Goal: Check status: Check status

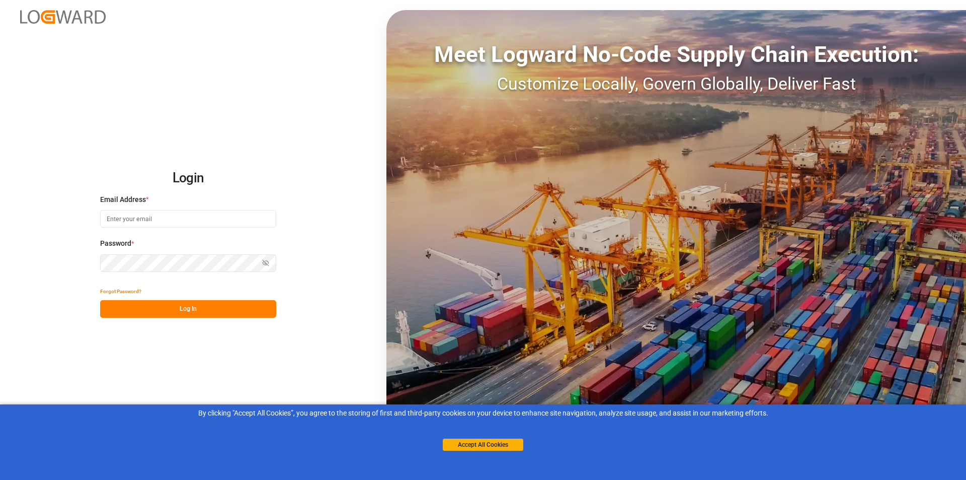
click at [197, 217] on input at bounding box center [188, 219] width 176 height 18
type input "[EMAIL_ADDRESS][DOMAIN_NAME]"
click at [266, 268] on button "Show password" at bounding box center [265, 263] width 21 height 18
click at [211, 277] on div "Password * Hide password" at bounding box center [188, 260] width 176 height 44
click at [198, 311] on button "Log In" at bounding box center [188, 309] width 176 height 18
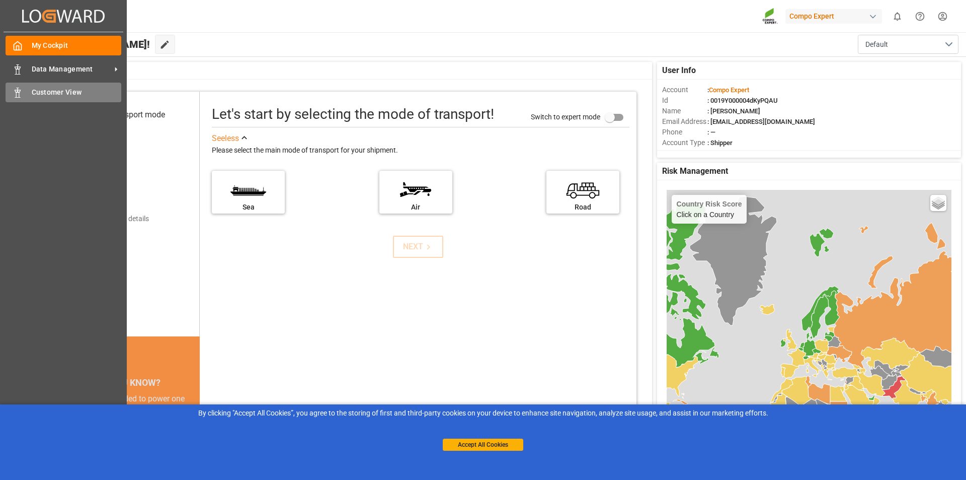
click at [24, 92] on div "Customer View Customer View" at bounding box center [64, 93] width 116 height 20
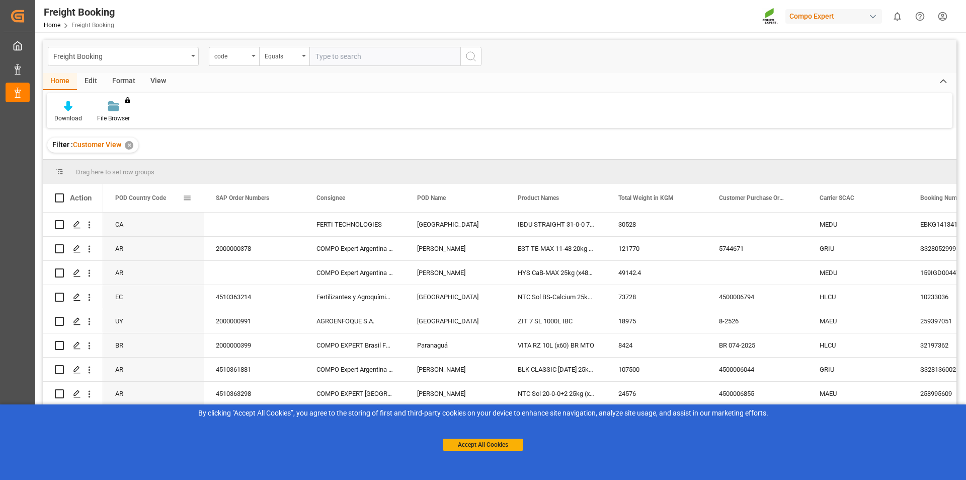
click at [190, 199] on span at bounding box center [187, 197] width 9 height 9
click at [242, 202] on span "filter" at bounding box center [242, 199] width 9 height 9
type input "BR"
click at [244, 280] on button "Apply" at bounding box center [246, 283] width 19 height 10
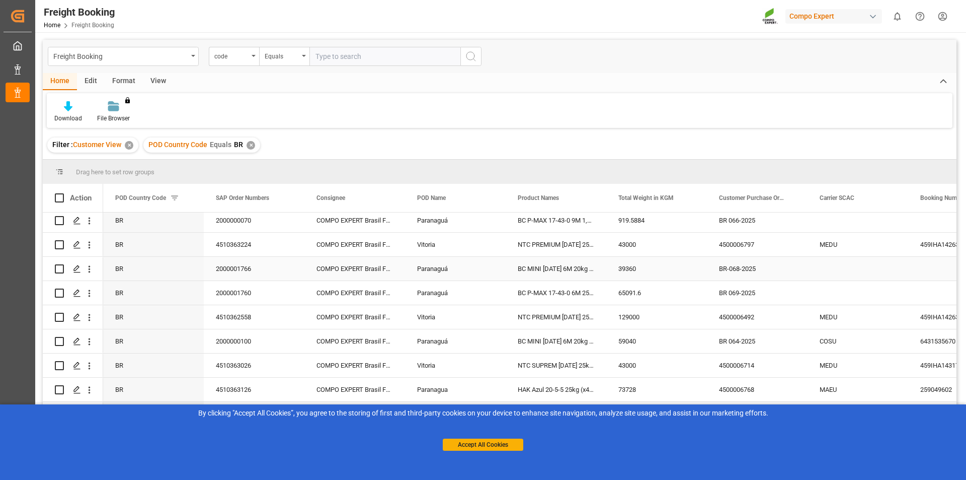
scroll to position [302, 0]
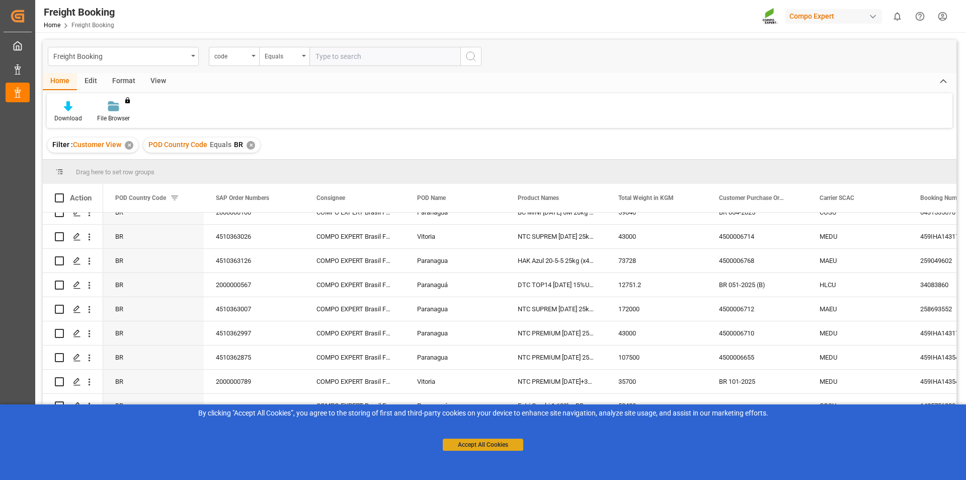
click at [498, 441] on button "Accept All Cookies" at bounding box center [483, 444] width 81 height 12
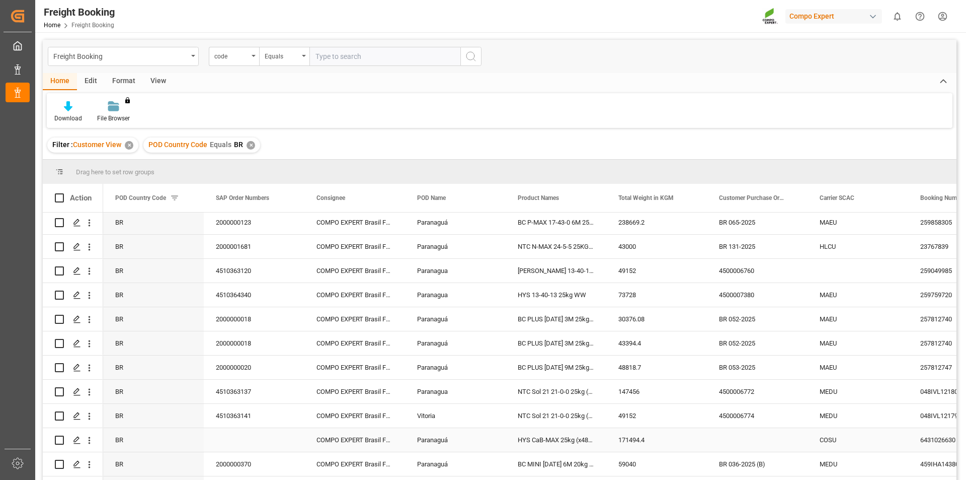
scroll to position [704, 0]
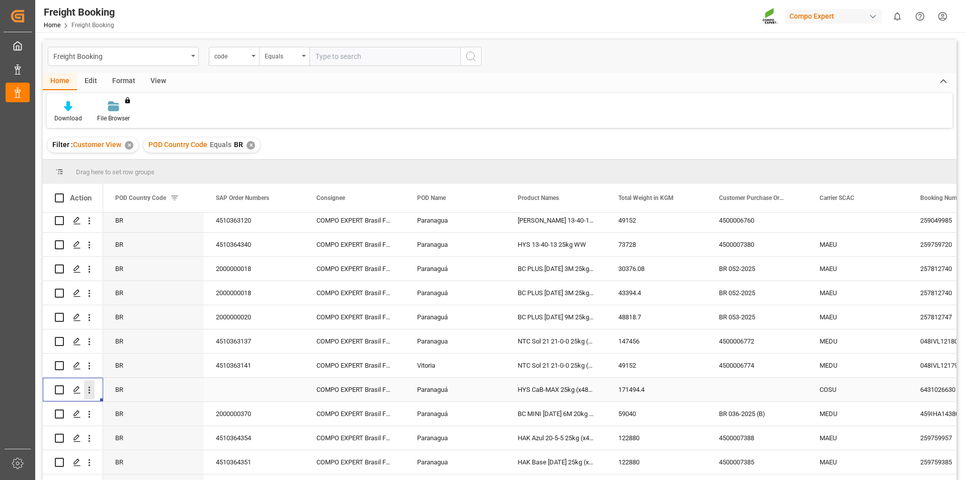
click at [90, 387] on icon "open menu" at bounding box center [90, 389] width 2 height 7
drag, startPoint x: 113, startPoint y: 407, endPoint x: 118, endPoint y: 405, distance: 5.7
click at [114, 407] on span "Open in new tab" at bounding box center [156, 411] width 92 height 11
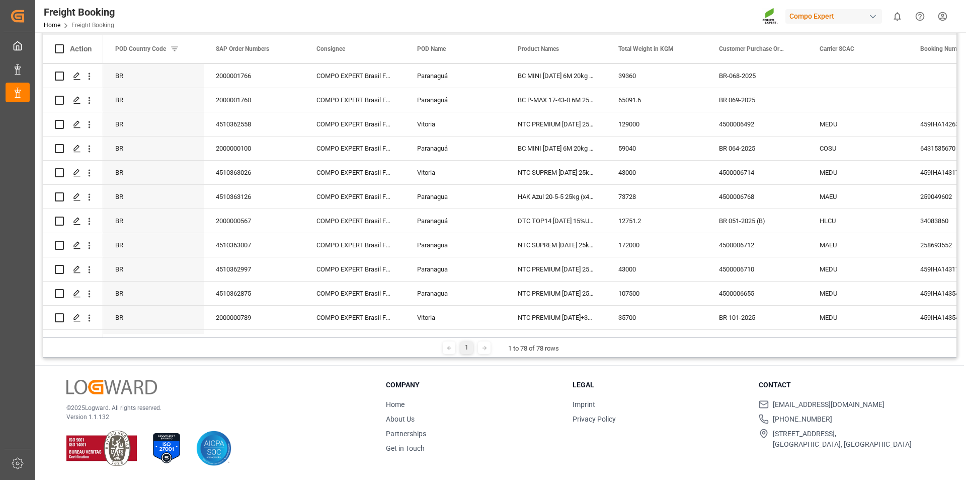
scroll to position [797, 0]
click at [90, 195] on icon "open menu" at bounding box center [90, 197] width 2 height 7
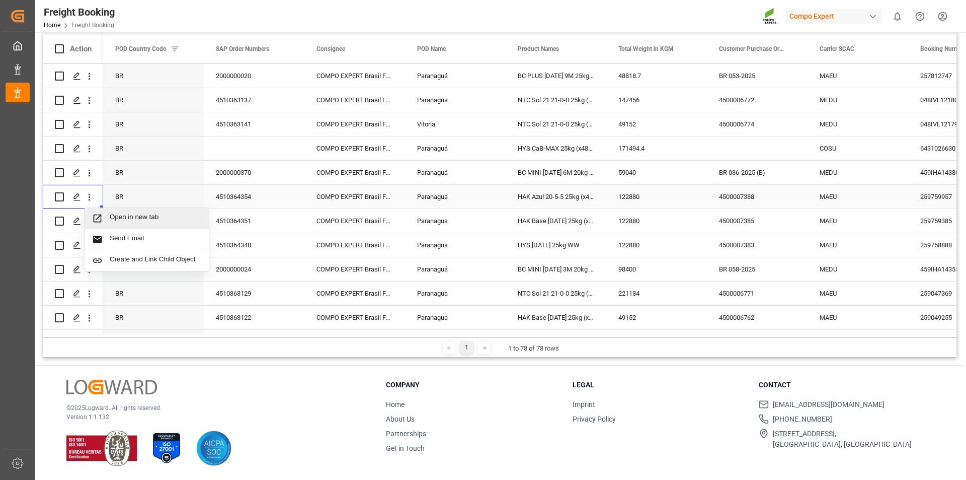
click at [124, 217] on span "Open in new tab" at bounding box center [156, 218] width 92 height 11
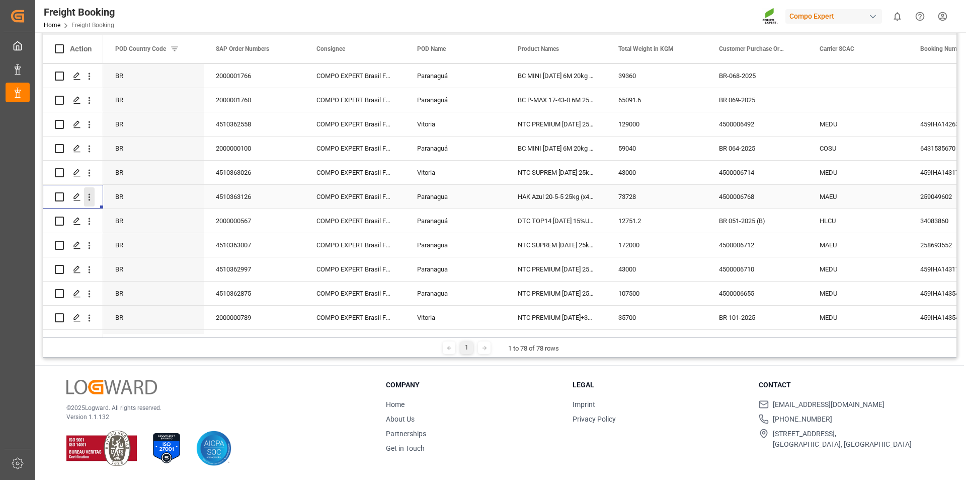
click at [92, 197] on icon "open menu" at bounding box center [89, 197] width 11 height 11
click at [110, 214] on span "Open in new tab" at bounding box center [156, 218] width 92 height 11
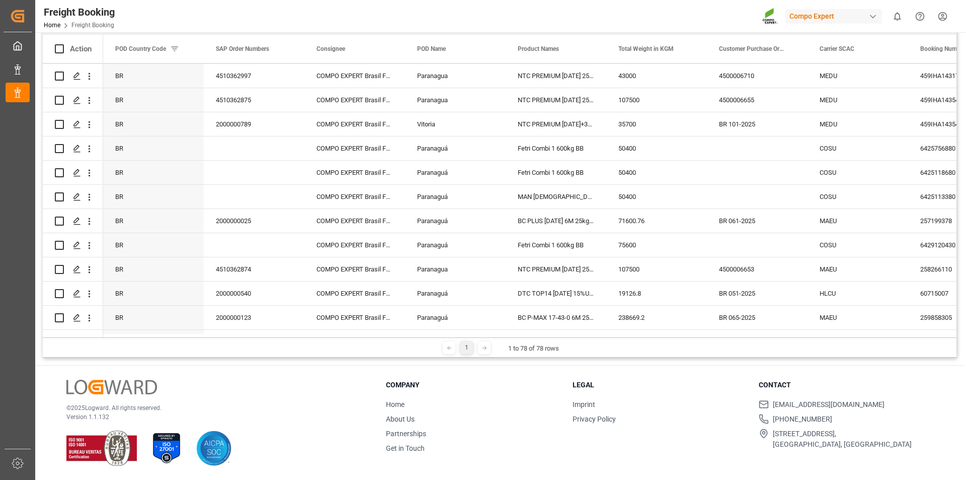
scroll to position [0, 0]
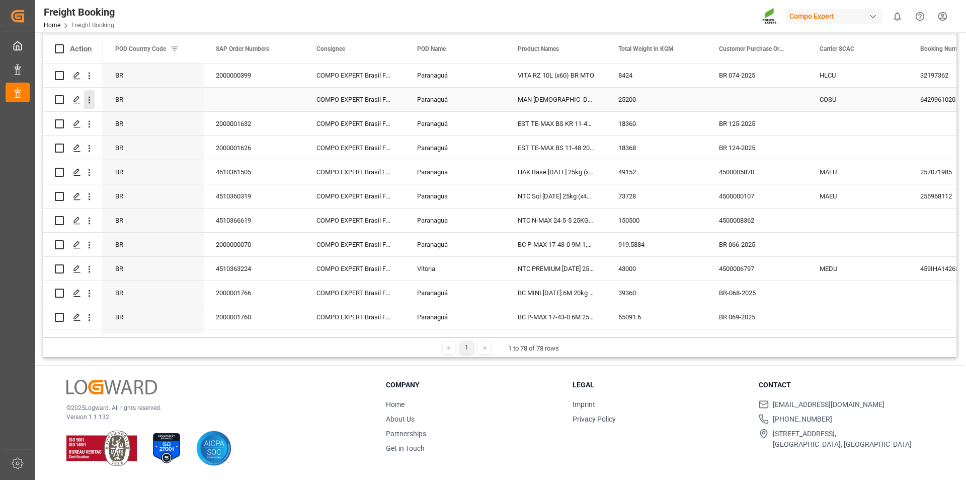
click at [88, 101] on icon "open menu" at bounding box center [89, 100] width 11 height 11
click at [132, 119] on span "Open in new tab" at bounding box center [156, 121] width 92 height 11
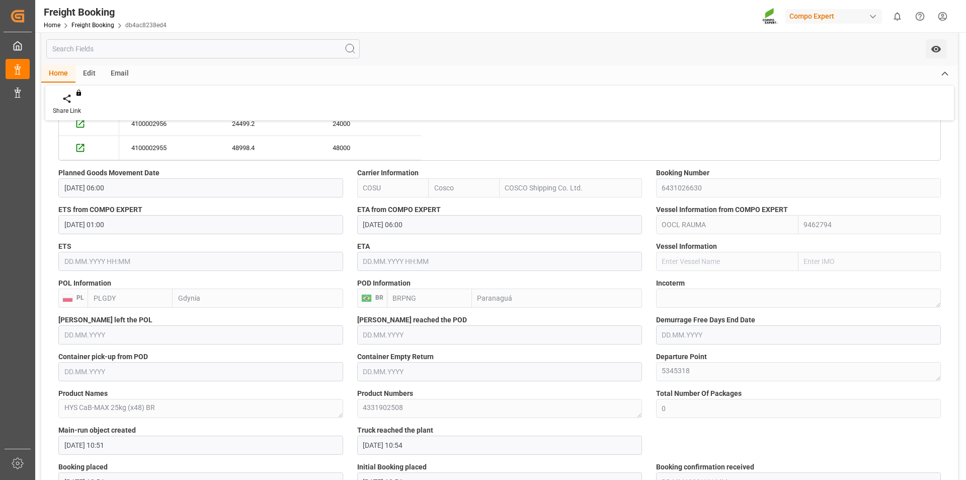
scroll to position [755, 0]
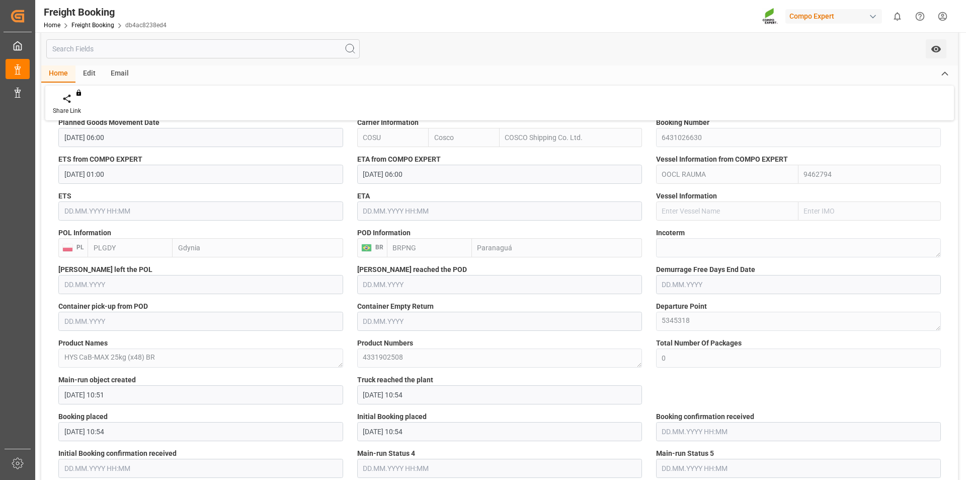
click at [645, 177] on div "Booking placed Booking confirmation received Vessel left the POL Vessel reached…" at bounding box center [499, 43] width 917 height 1336
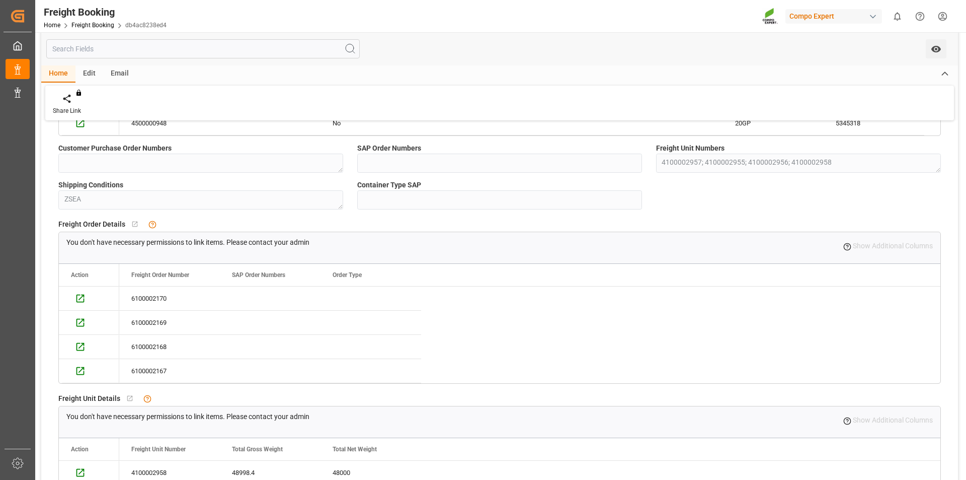
scroll to position [403, 0]
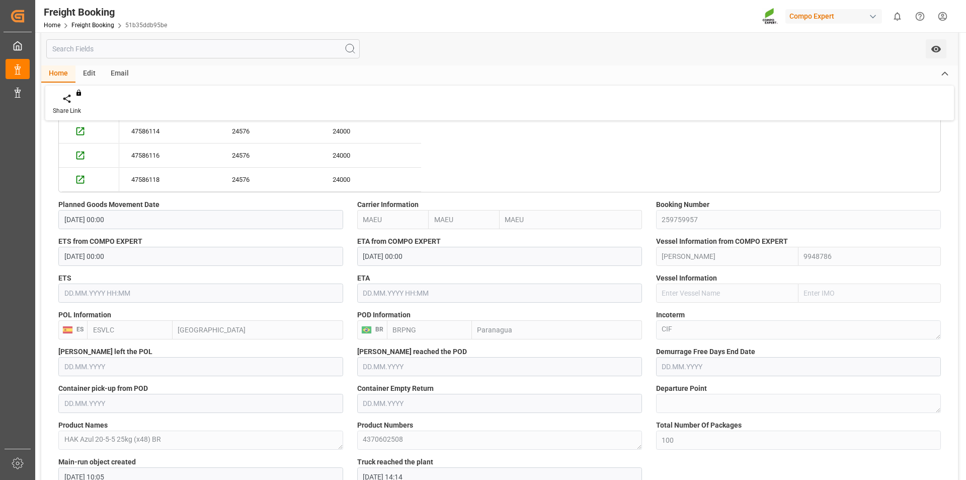
scroll to position [654, 0]
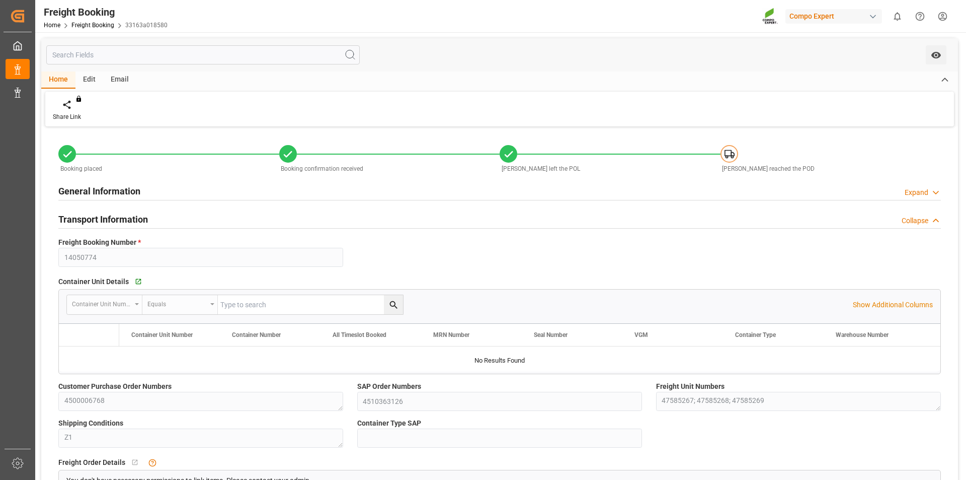
type input "14050774"
type textarea "4500006768"
type input "4510363126"
type textarea "47585267; 47585268; 47585269"
type textarea "Z1"
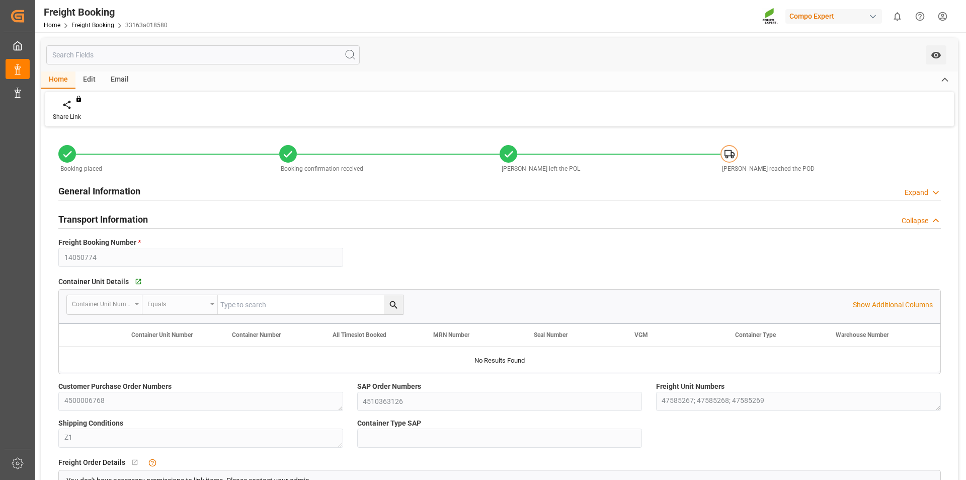
type input "MAEU"
type input "259049602"
type input "MAERSK HUACHO"
type input "Valencia"
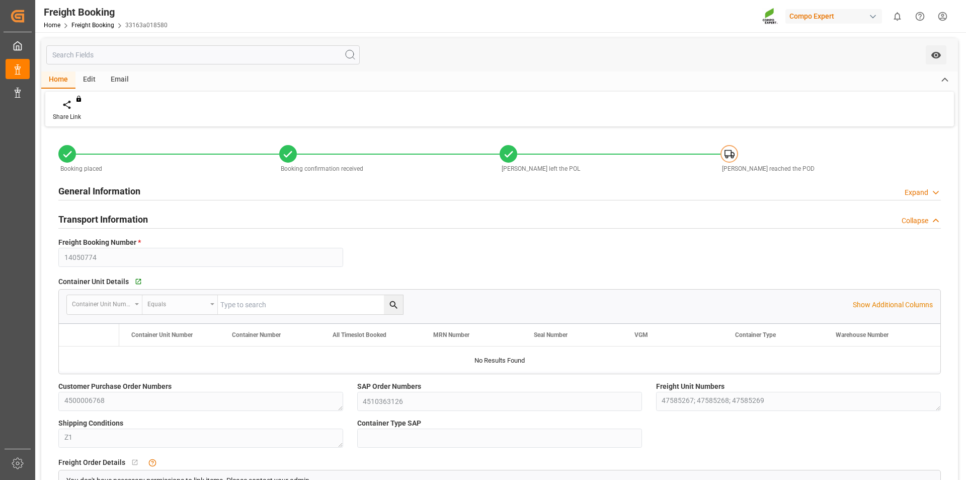
type input "Paranagua"
type textarea "CIF"
type textarea "HAK Azul 20-5-5 25kg (x48) BR"
type textarea "4370602508"
type input "MAEU"
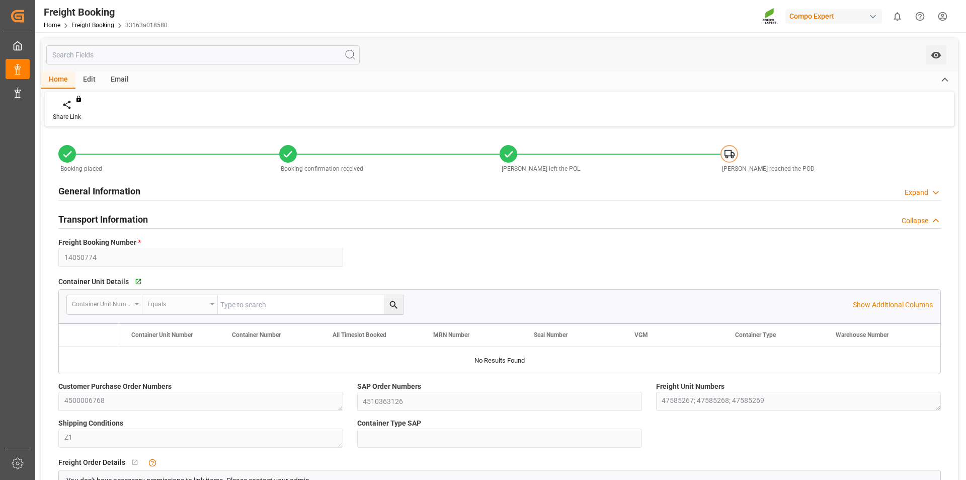
type input "MAEU"
type input "9848948"
type input "ESVLC"
type input "BRPNG"
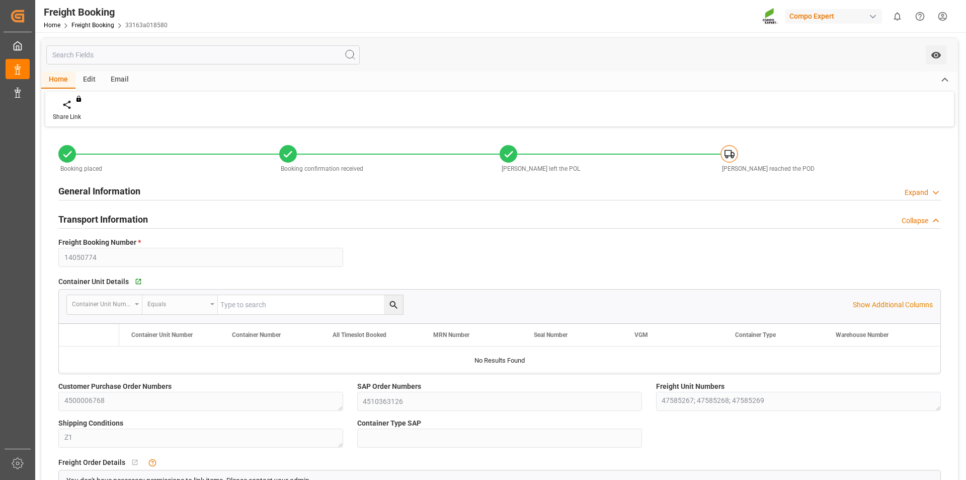
type input "60"
type input "73728"
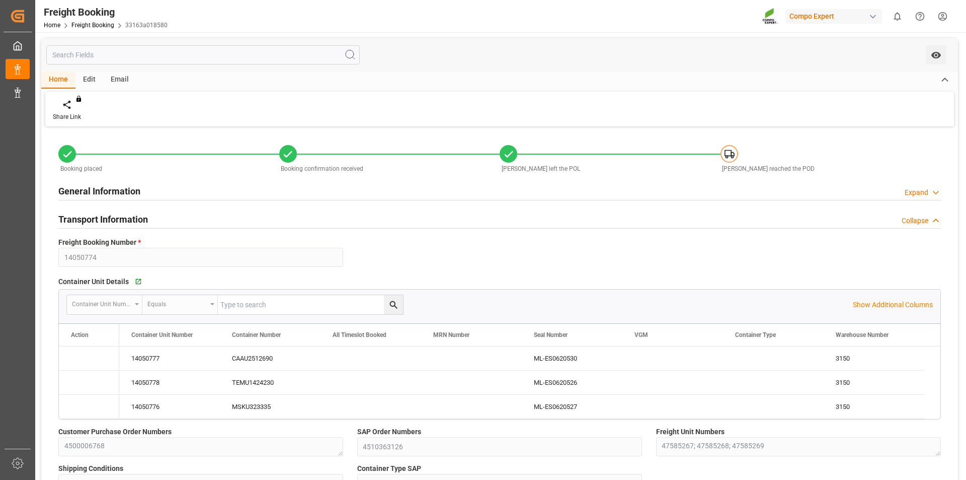
type input "15.10.2025 00:00"
type input "20.09.2025 00:00"
type input "13.10.2025 00:00"
type input "21.09.2025 16:00"
type input "13.10.2025 10:00"
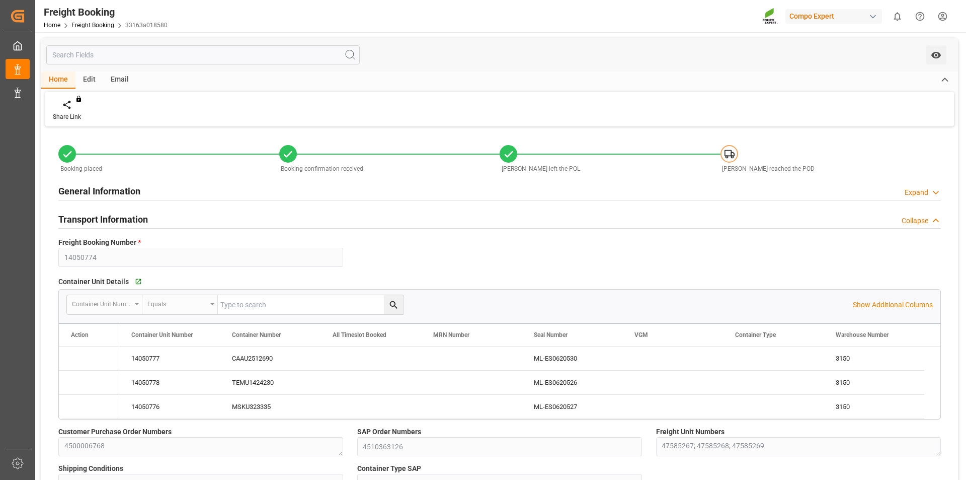
type input "21.09.2025"
type input "11.08.2025 14:09"
type input "04.09.2025 10:29"
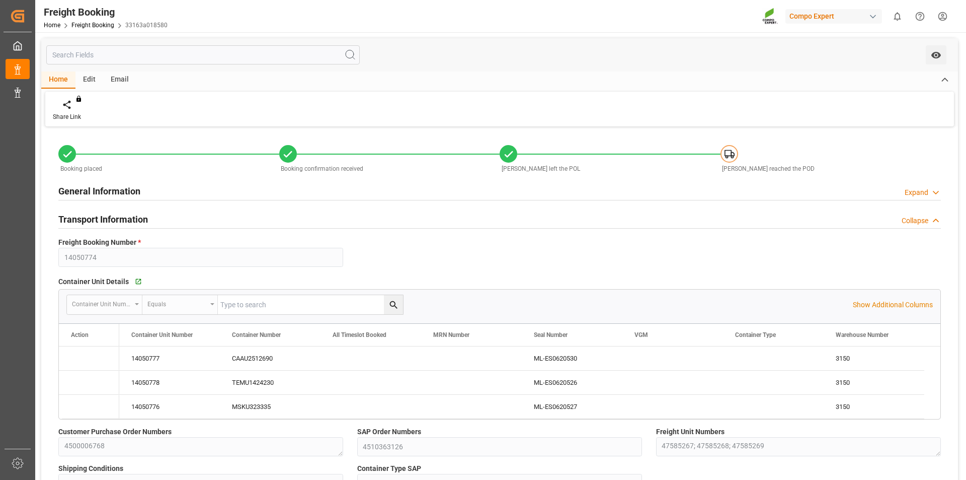
type input "20.09.2025 06:29"
type input "04.09.2025 10:29"
type input "20.09.2025 07:30"
type input "20.09.2025 07:31"
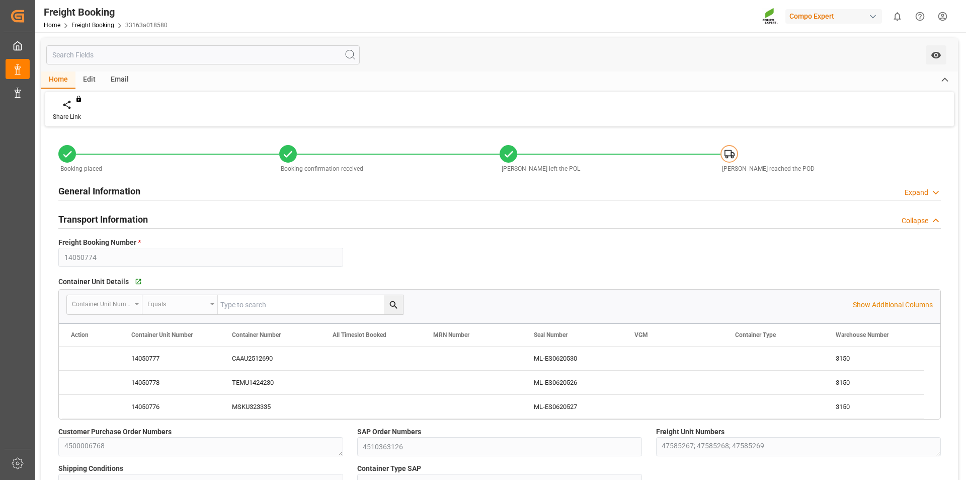
type input "20.09.2025 07:31"
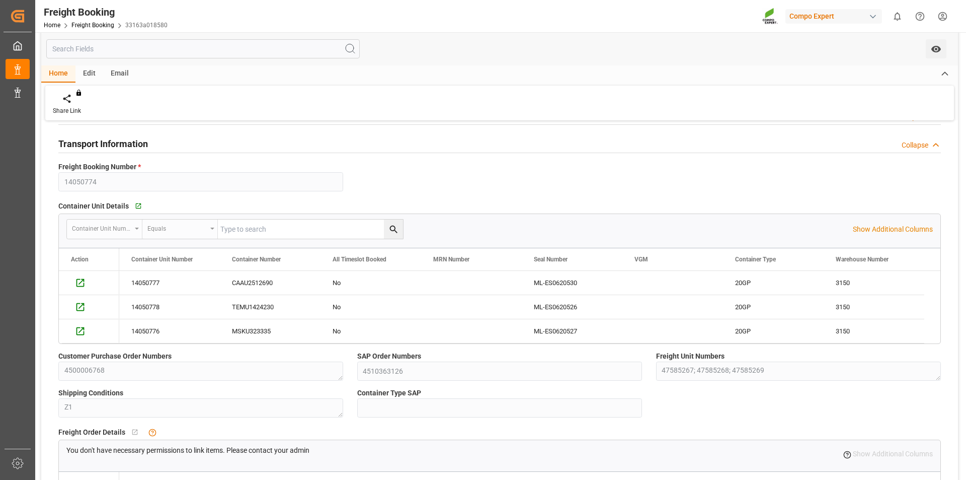
scroll to position [101, 0]
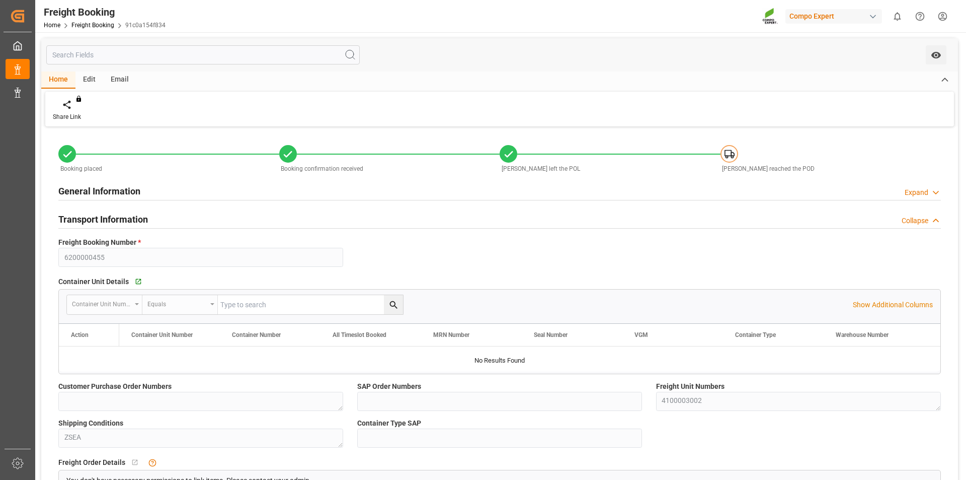
type input "Cosco"
type input "COSCO Shipping Co. Ltd."
type input "9866251"
type input "PLGDY"
type input "BRPNG"
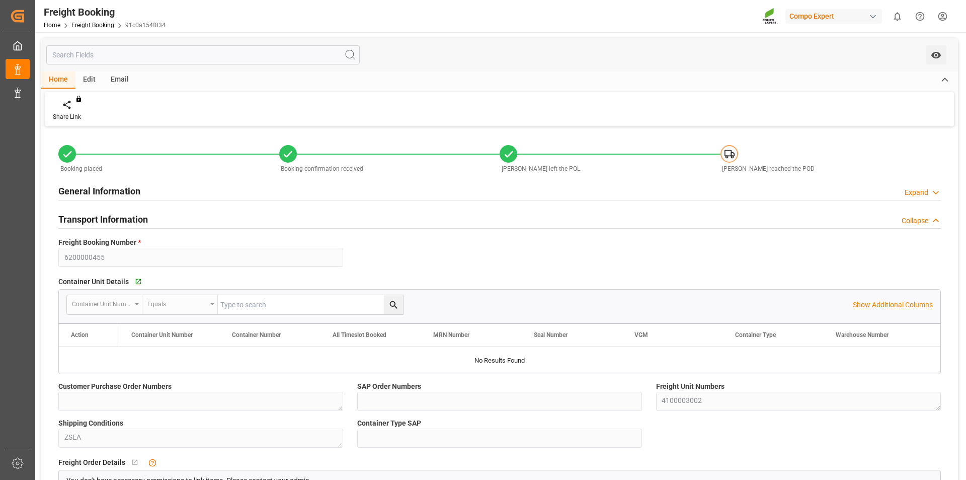
type input "0"
type input "25200"
type input "19.09.2025 06:00"
type input "25.09.2025 01:00"
type input "05.11.2025 02:00"
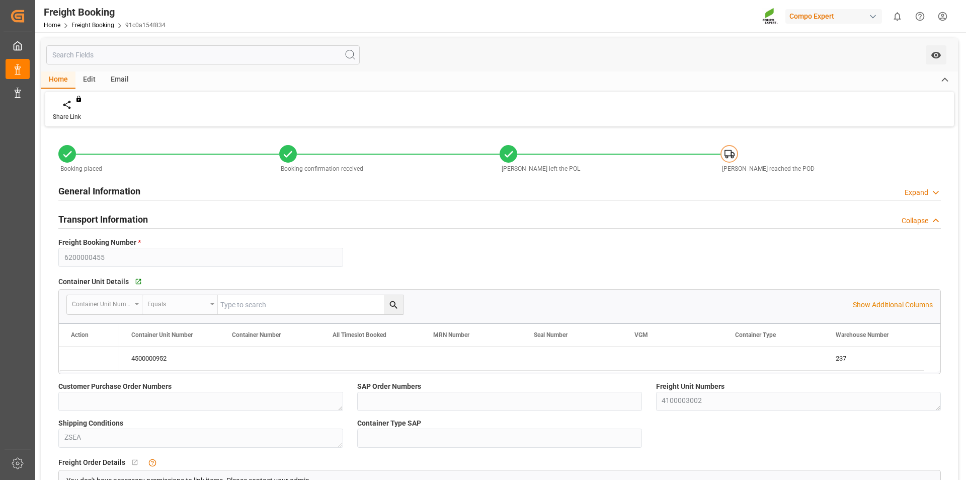
type input "[DATE] 23:59"
type input "[DATE] 07:00"
type input "25.09.2025"
type input "08.08.2025 12:03"
type input "08.08.2025 12:06"
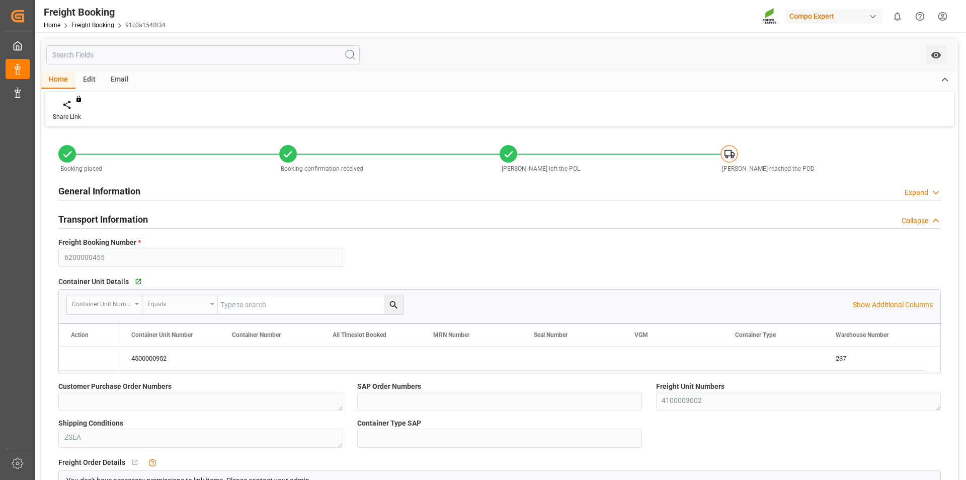
type input "08.08.2025 12:06"
type input "09.09.2025 14:24"
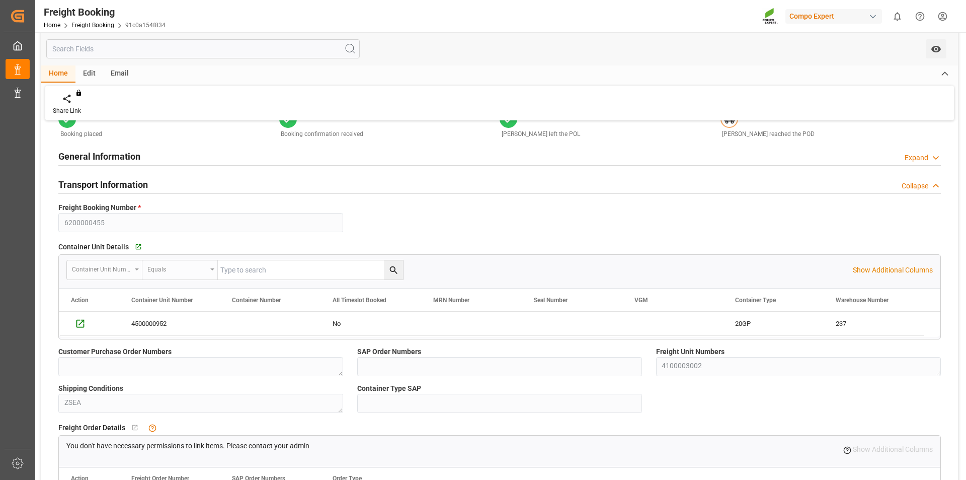
scroll to position [50, 0]
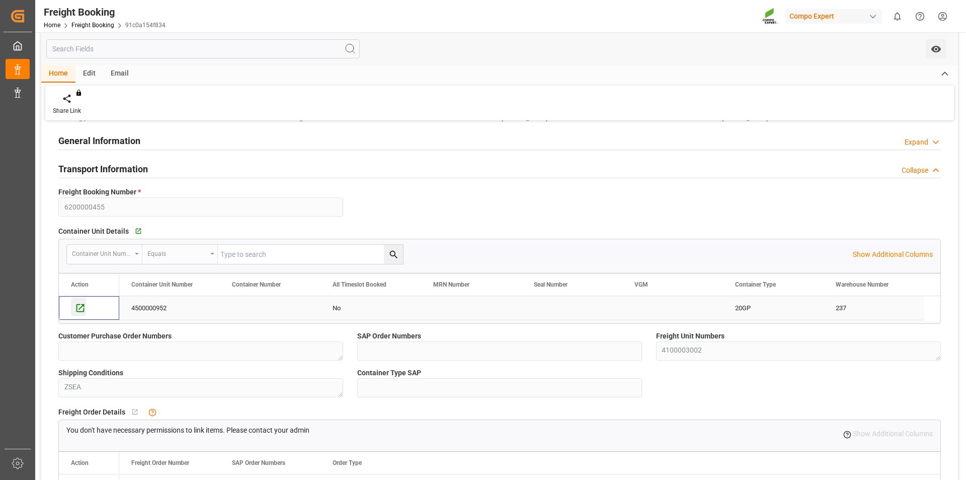
click at [78, 310] on icon "Press SPACE to select this row." at bounding box center [80, 308] width 8 height 8
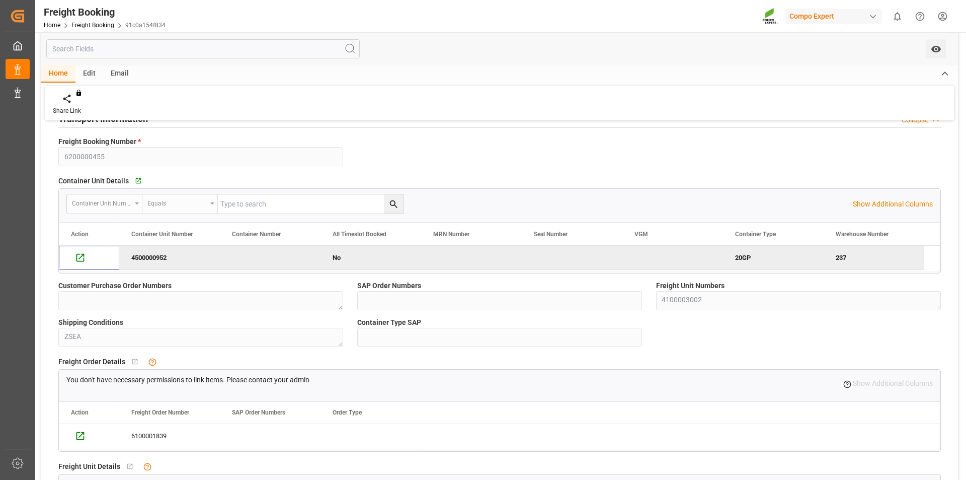
scroll to position [0, 0]
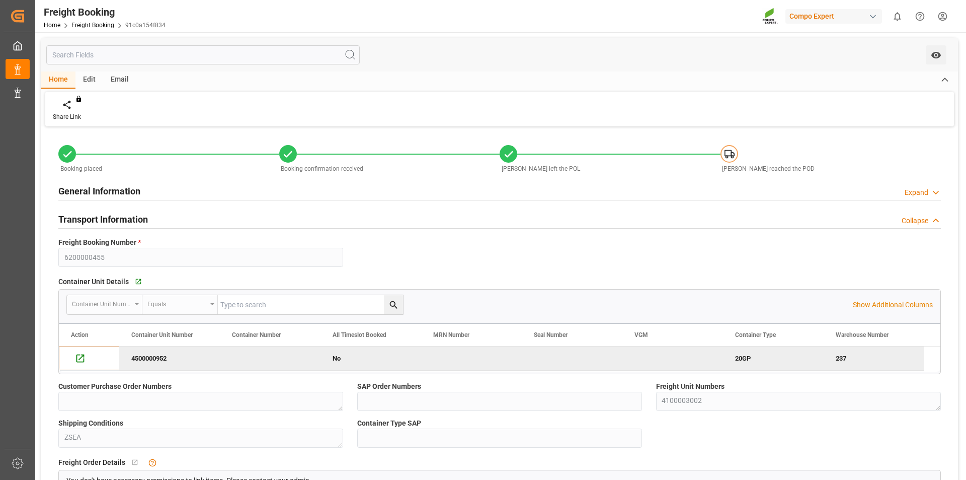
click at [934, 193] on icon at bounding box center [936, 192] width 10 height 11
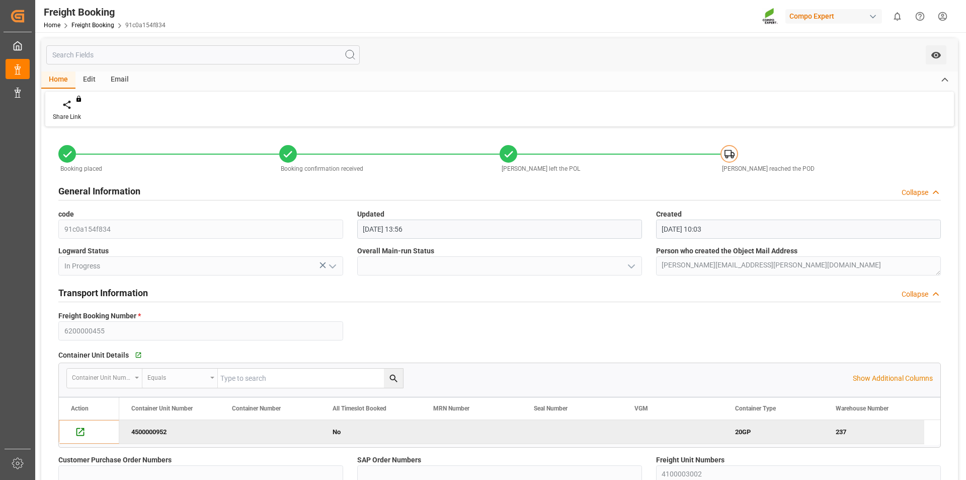
click at [934, 192] on icon at bounding box center [936, 192] width 10 height 11
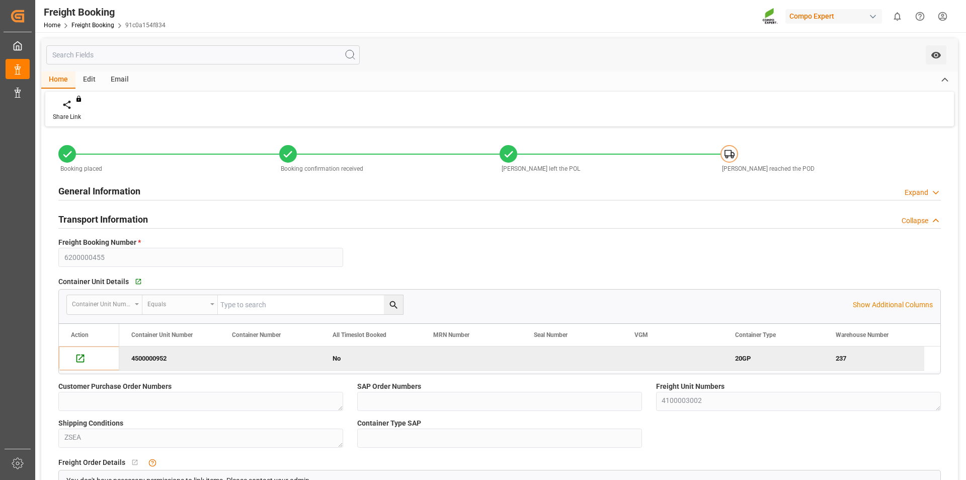
click at [932, 217] on icon at bounding box center [936, 220] width 10 height 11
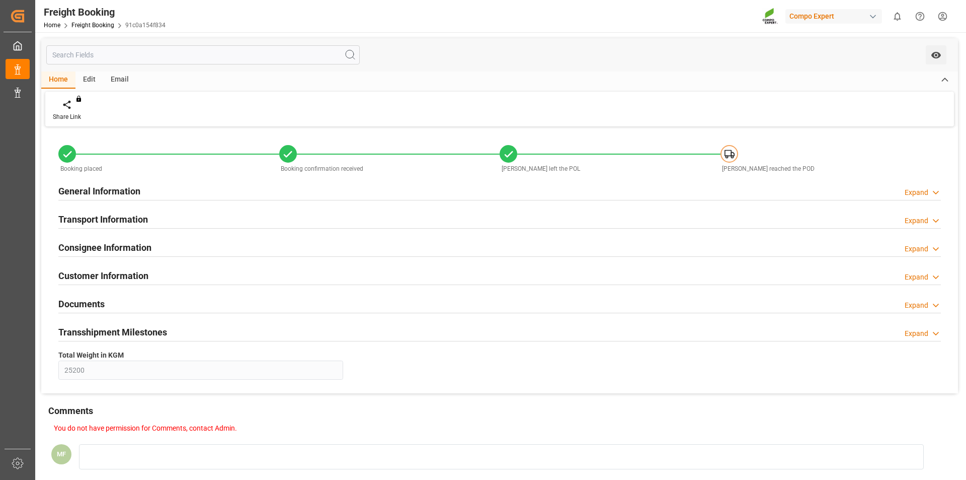
click at [932, 217] on icon at bounding box center [936, 220] width 10 height 11
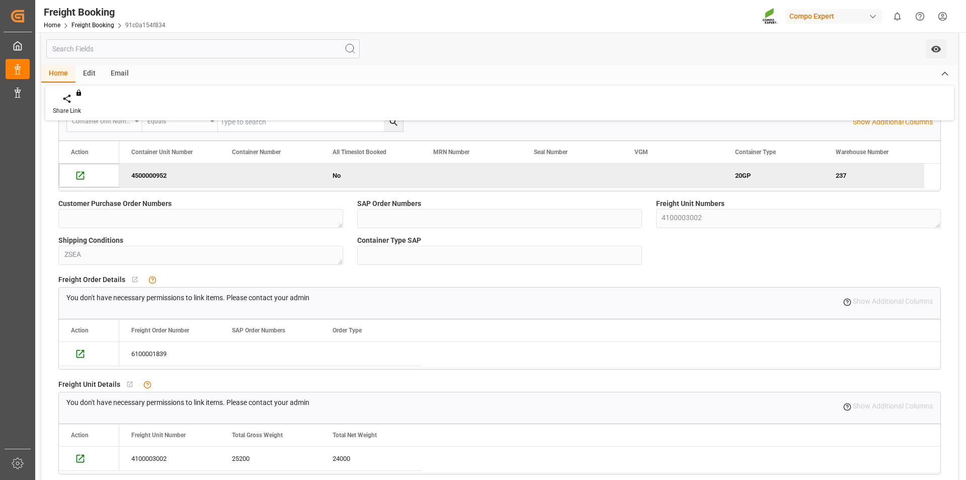
scroll to position [185, 0]
click at [79, 352] on icon "Press SPACE to select this row." at bounding box center [80, 351] width 11 height 11
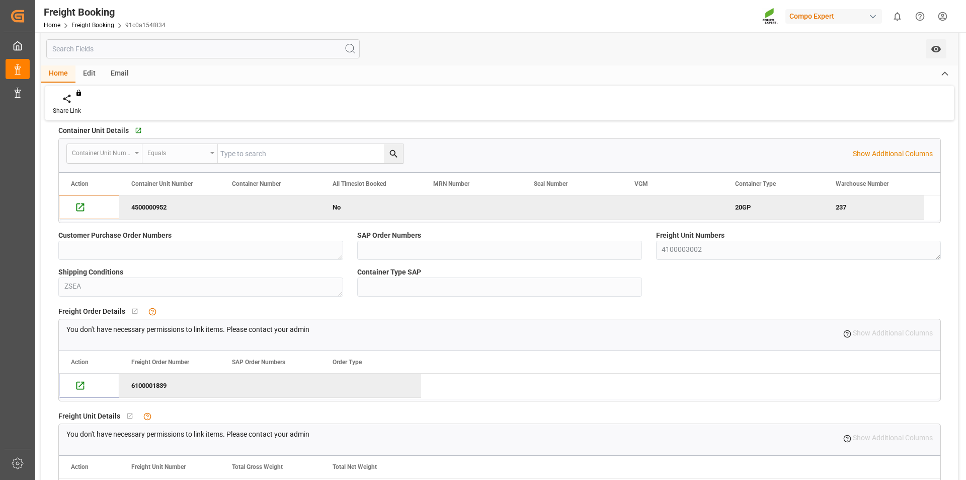
scroll to position [201, 0]
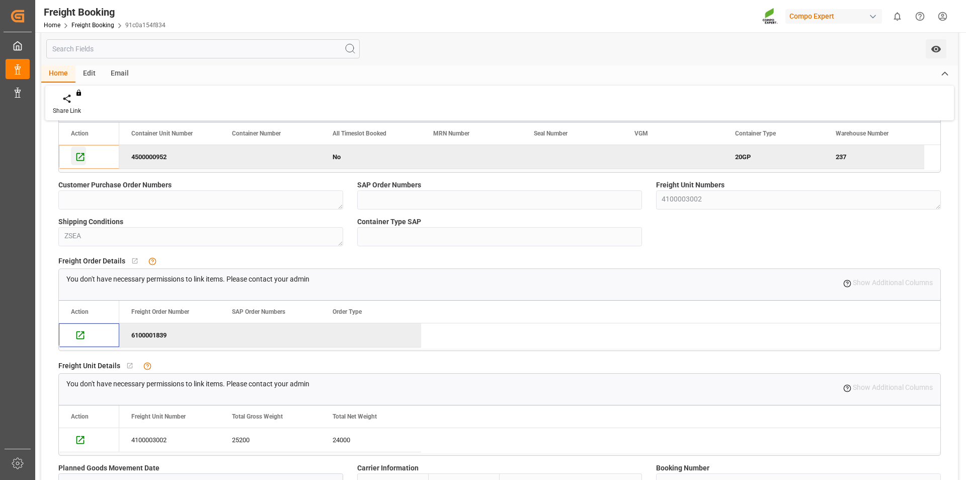
click at [80, 156] on icon "Press SPACE to deselect this row." at bounding box center [80, 156] width 11 height 11
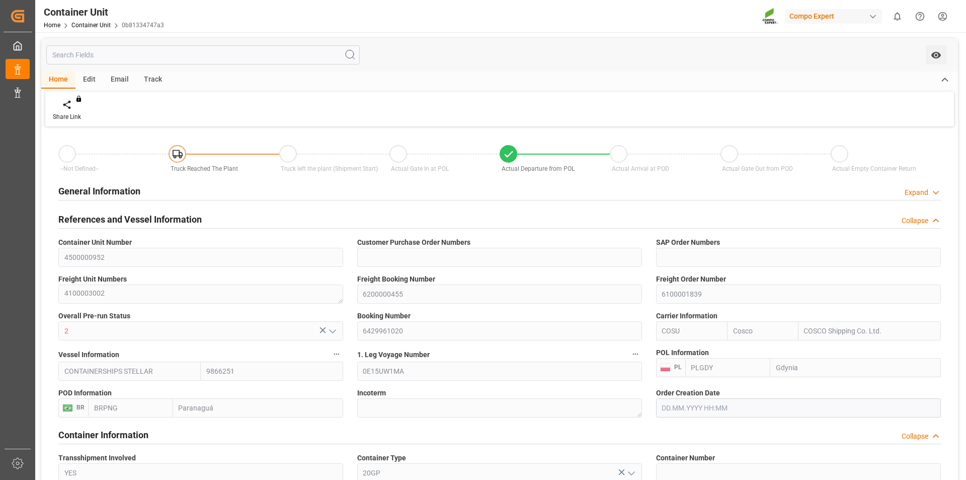
type input "Cosco"
type input "COSCO Shipping Co. Ltd."
type input "9866251"
type input "PLGDY"
type input "BRPNG"
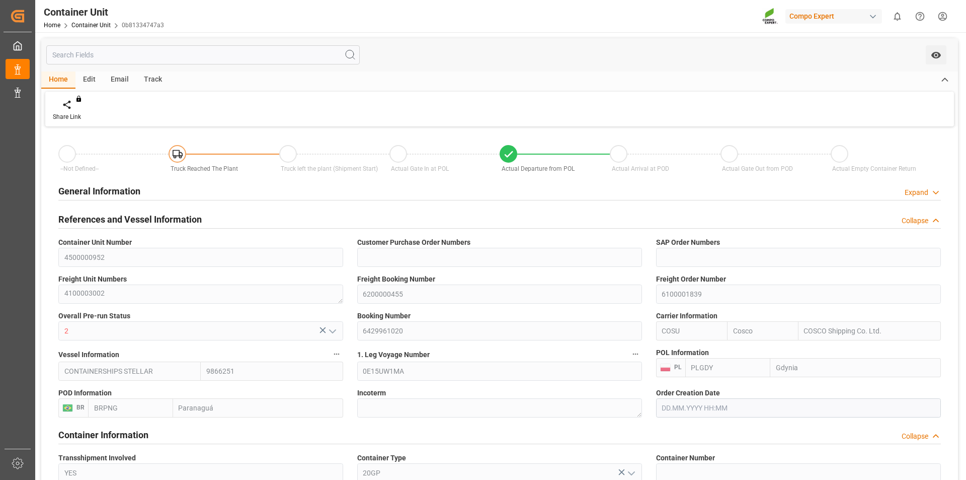
type input "0"
type input "25200"
type input "BRPNG"
type input "[DATE] 14:23"
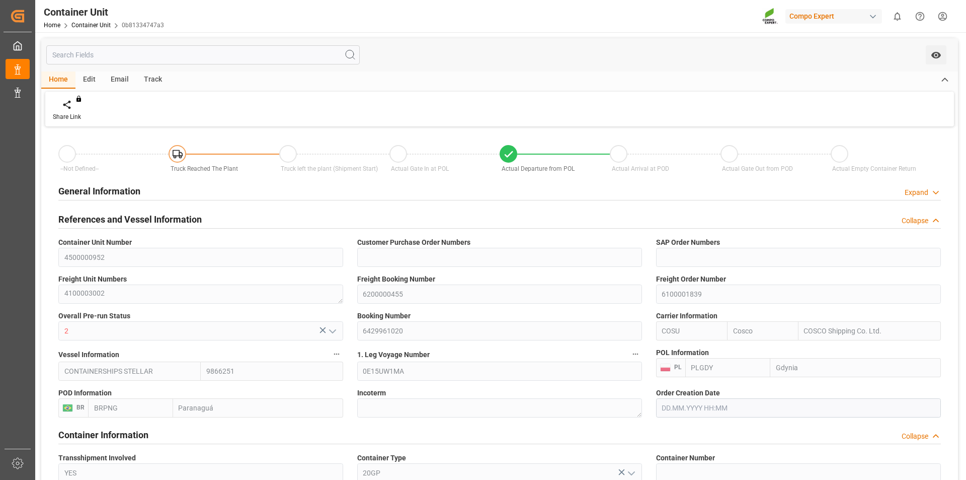
type input "[DATE]"
type input "[DATE] 23:59"
type input "[DATE] 03:30"
type input "[DATE] 08:29"
type input "[DATE] 07:00"
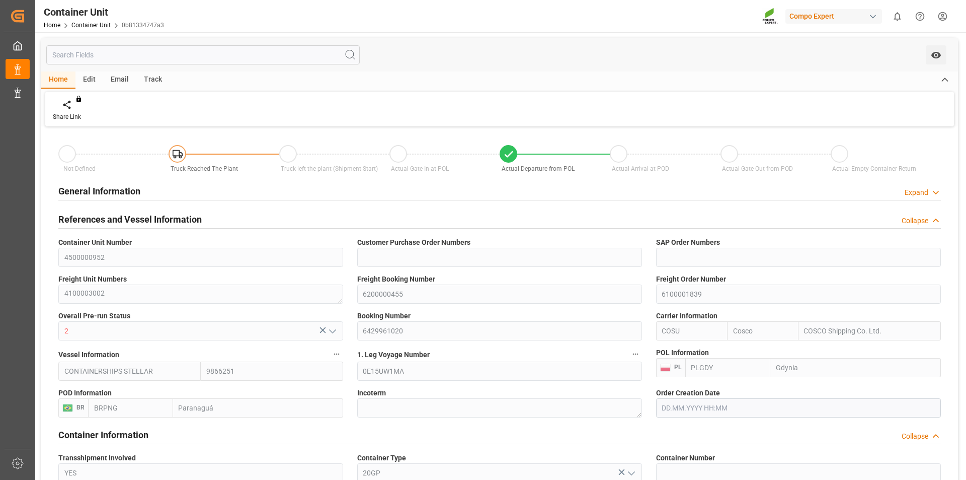
type input "[DATE] 07:00"
type input "Cosco"
type input "COSCO Shipping Co. Ltd."
type input "9866251"
type input "PLGDY"
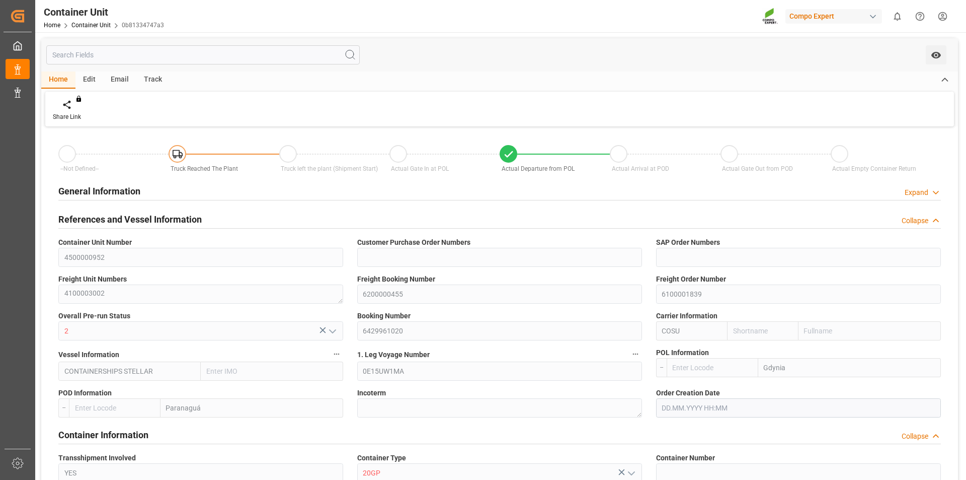
type input "BRPNG"
type input "0"
type input "25200"
type input "BRPNG"
type input "[DATE] 14:23"
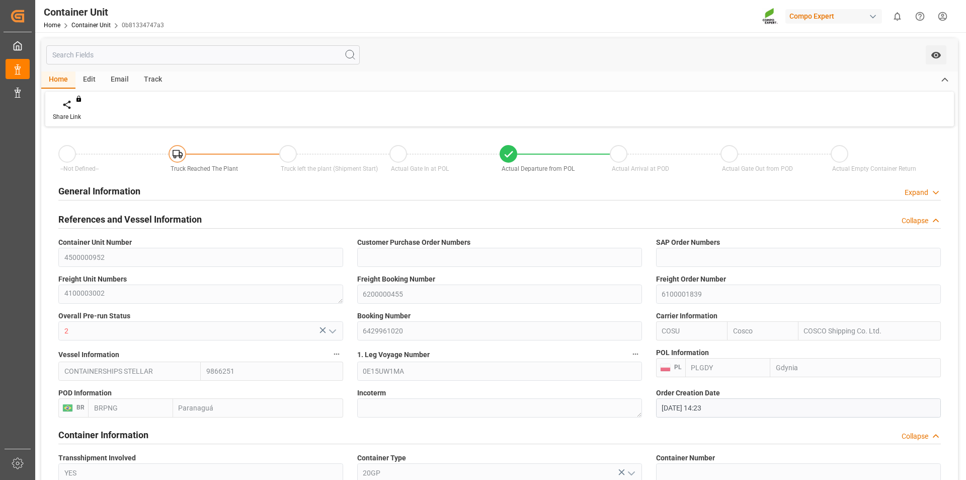
type input "[DATE] 14:23"
type input "[DATE]"
type input "[DATE] 23:59"
type input "[DATE] 03:30"
type input "[DATE] 08:29"
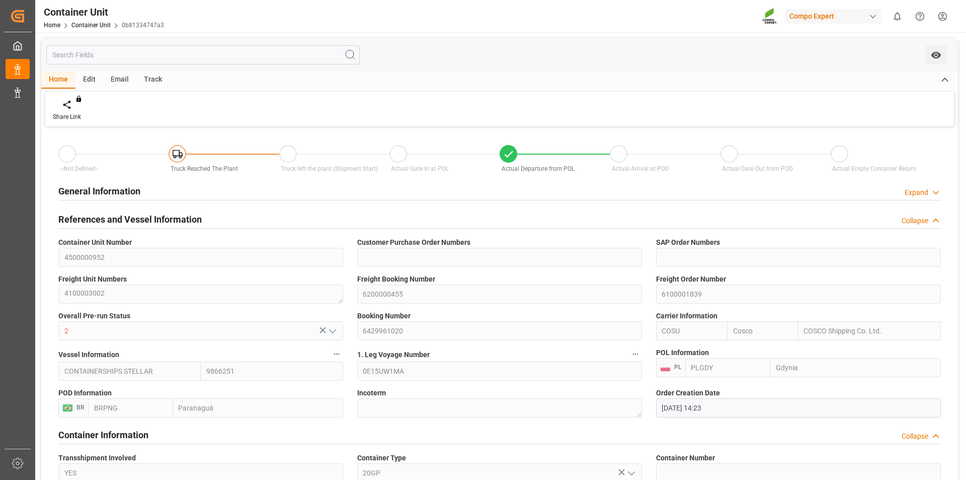
type input "[DATE] 07:00"
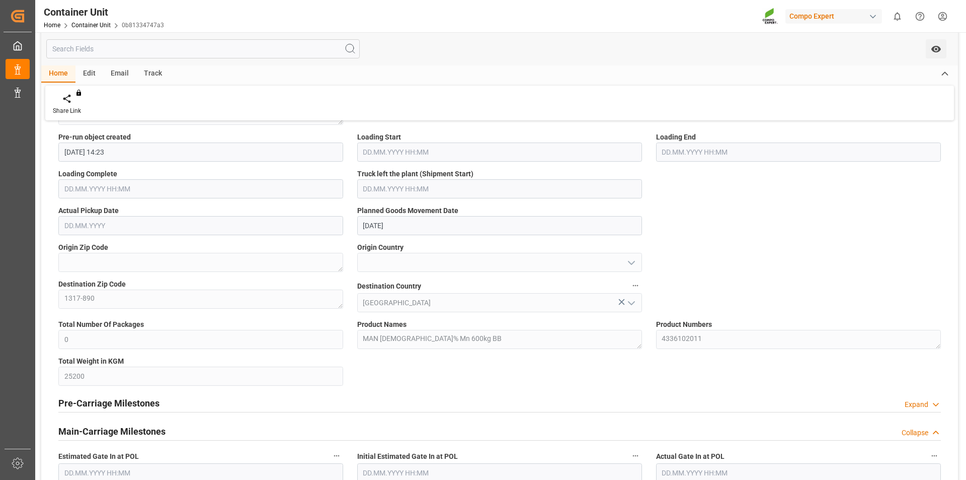
scroll to position [403, 0]
